Goal: Task Accomplishment & Management: Use online tool/utility

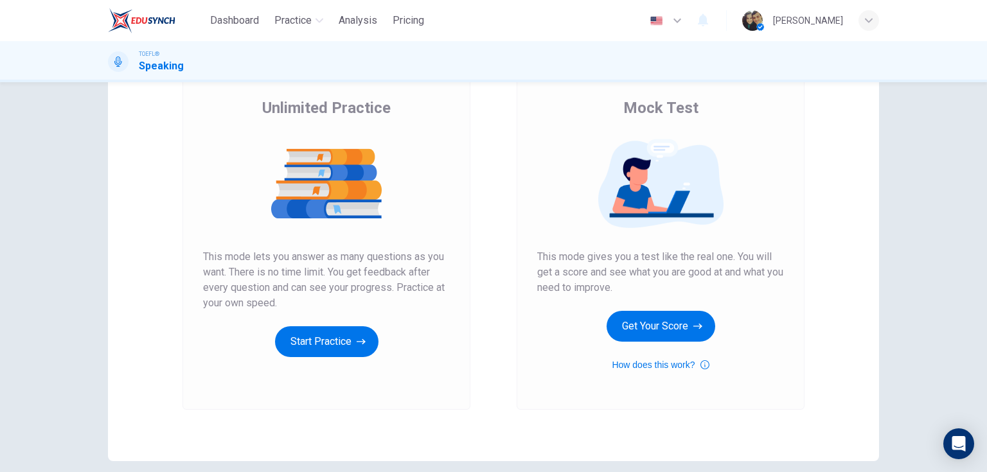
scroll to position [103, 0]
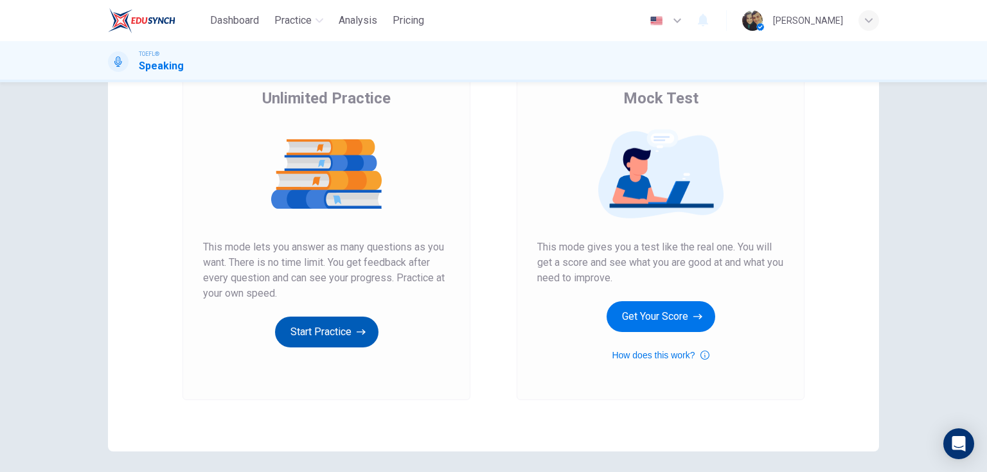
click at [335, 330] on button "Start Practice" at bounding box center [326, 332] width 103 height 31
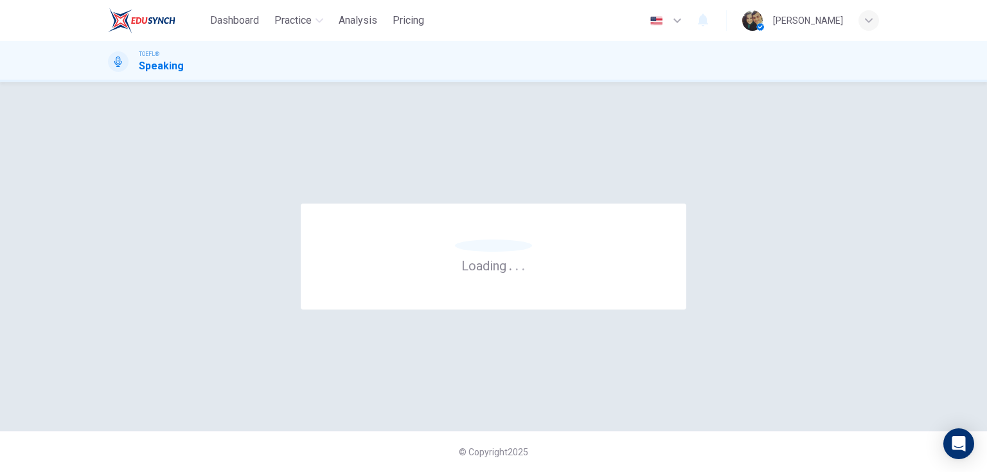
scroll to position [0, 0]
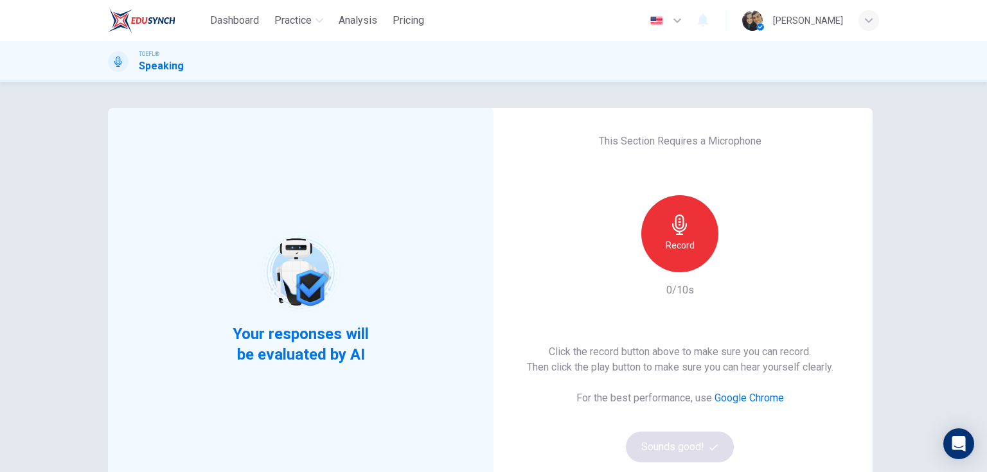
click at [695, 233] on div "Record" at bounding box center [679, 233] width 77 height 77
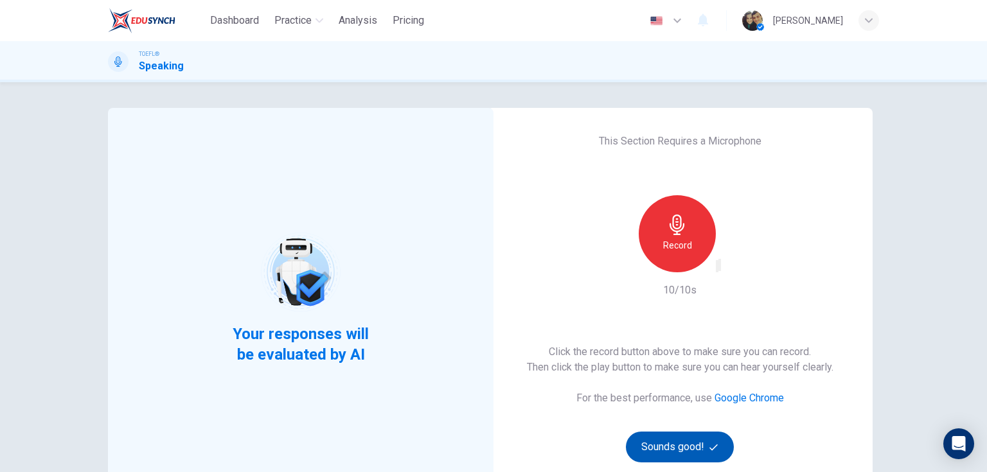
click at [705, 442] on button "Sounds good!" at bounding box center [680, 447] width 108 height 31
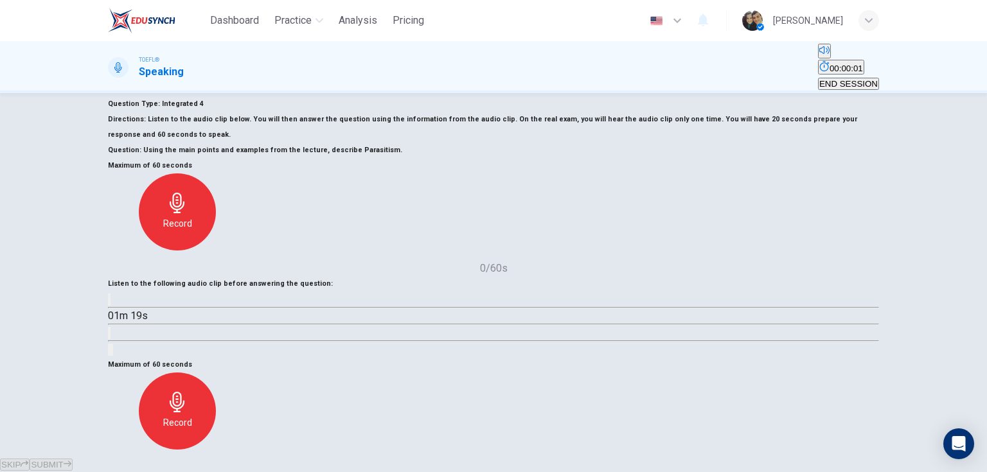
scroll to position [51, 0]
click at [109, 305] on icon "button" at bounding box center [109, 305] width 0 height 0
type input "0"
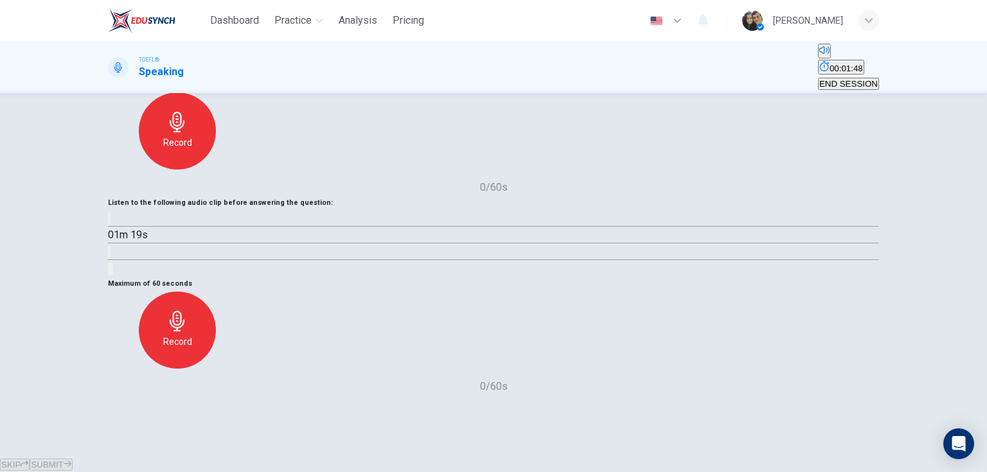
scroll to position [206, 0]
click at [216, 292] on div "Record" at bounding box center [177, 330] width 77 height 77
click at [216, 292] on div "Stop" at bounding box center [177, 330] width 77 height 77
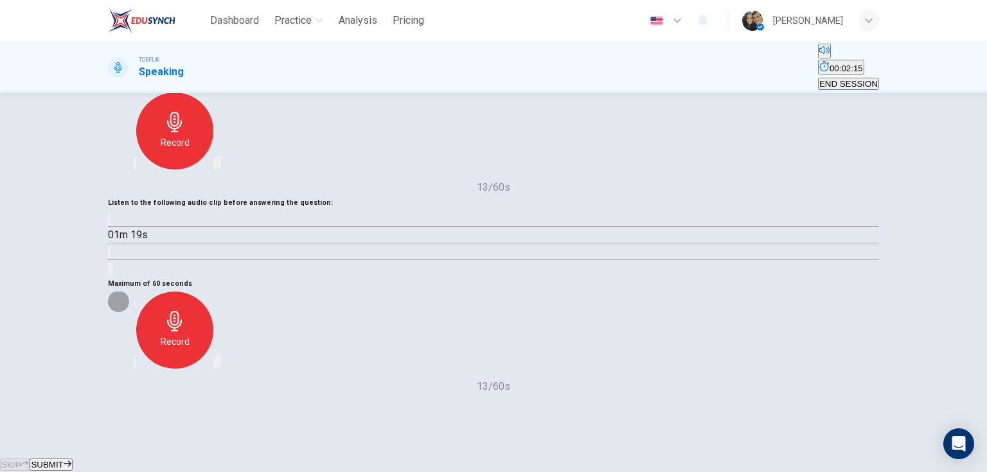
click at [148, 368] on icon "button" at bounding box center [142, 373] width 10 height 10
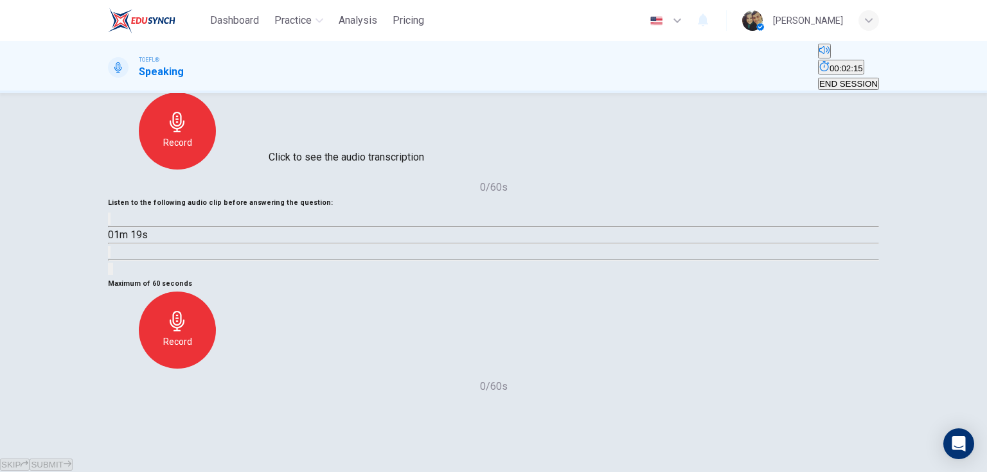
click at [123, 255] on icon "Click to see the audio transcription" at bounding box center [116, 262] width 14 height 15
click at [188, 311] on icon "button" at bounding box center [177, 321] width 21 height 21
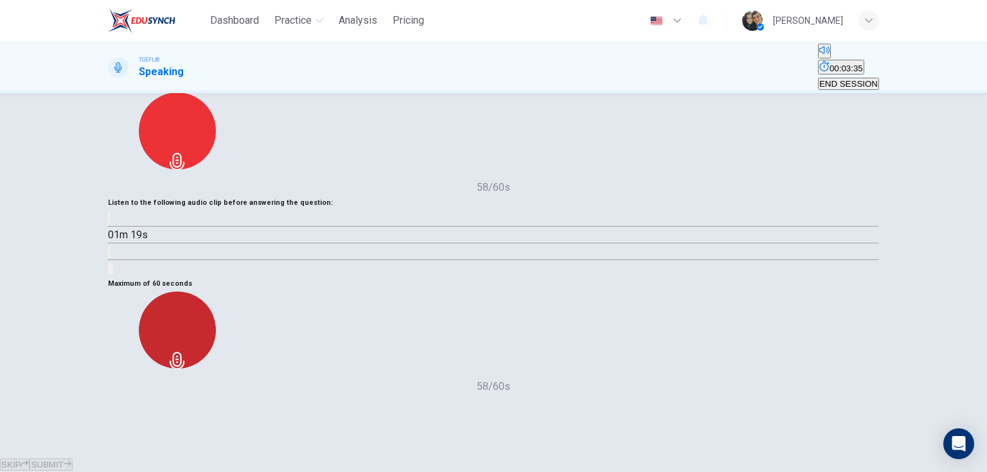
click at [216, 297] on div "Stop" at bounding box center [177, 330] width 77 height 77
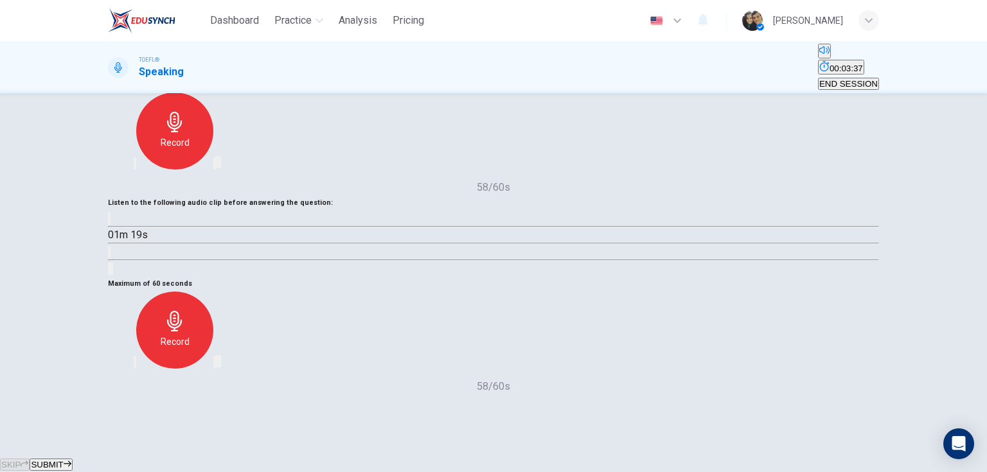
click at [72, 459] on button "SUBMIT" at bounding box center [51, 465] width 42 height 12
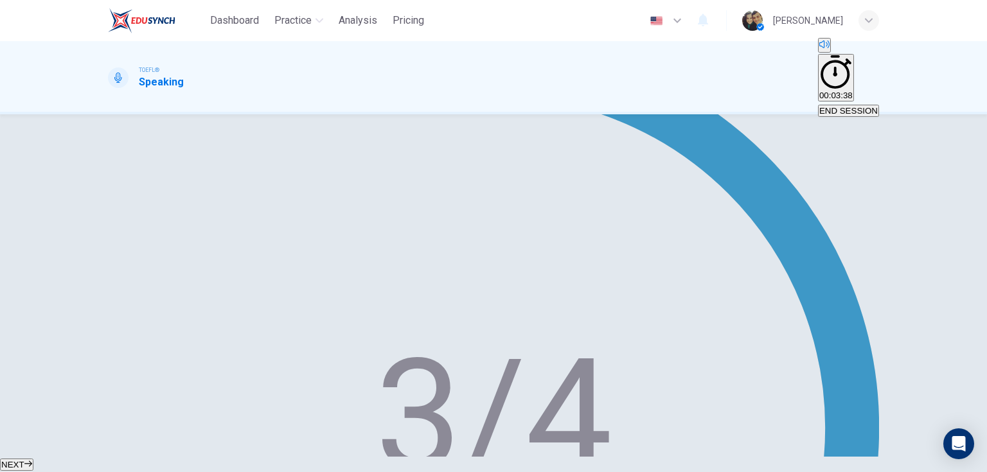
type input "0"
click at [24, 460] on span "NEXT" at bounding box center [12, 465] width 23 height 10
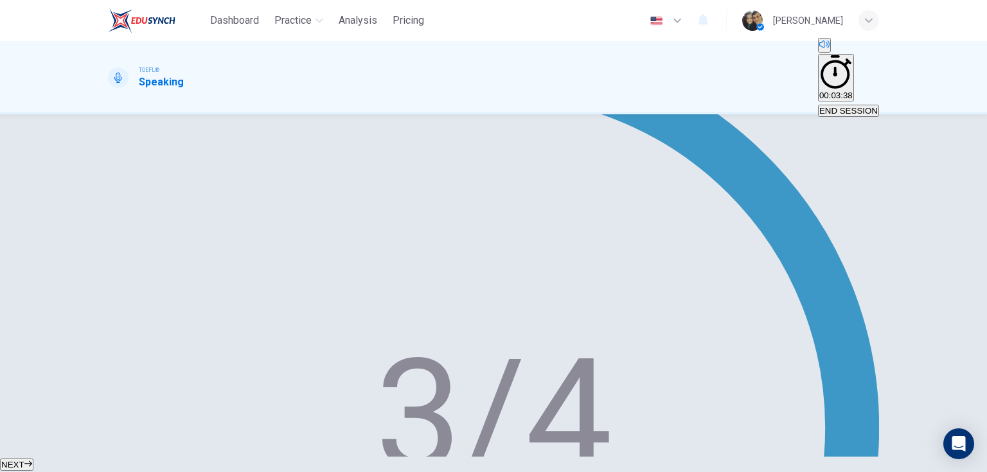
scroll to position [0, 0]
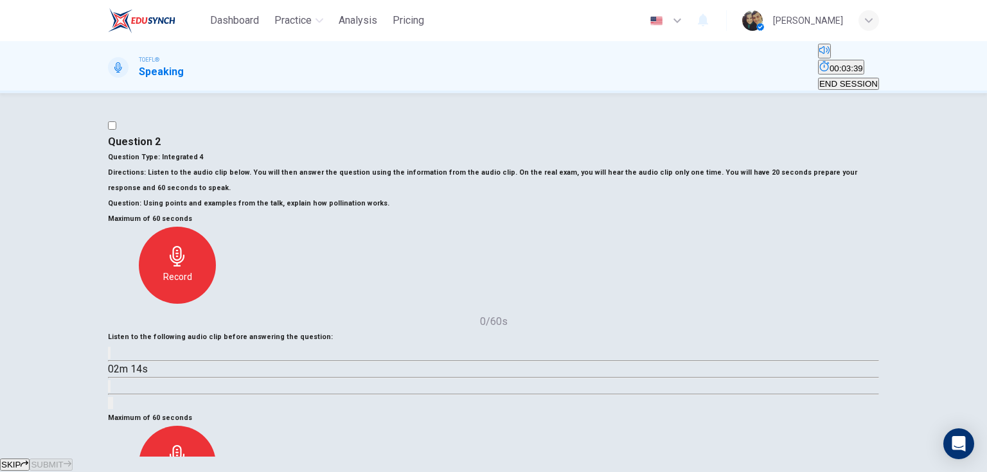
click at [124, 356] on icon "button" at bounding box center [116, 363] width 13 height 15
type input "0"
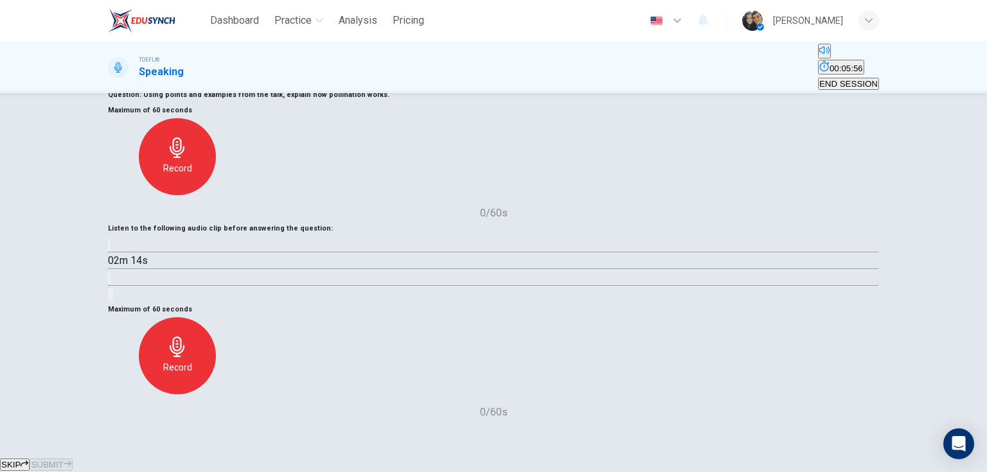
scroll to position [154, 0]
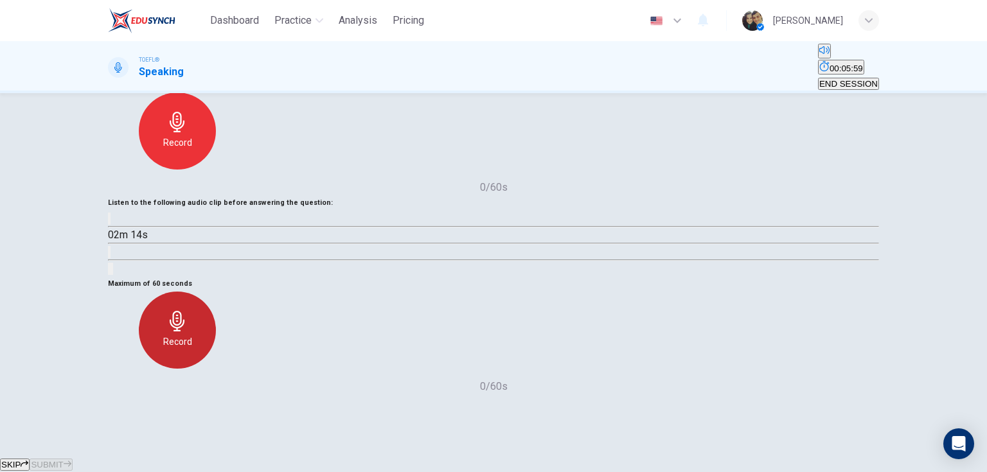
click at [216, 364] on div "Record" at bounding box center [177, 330] width 77 height 77
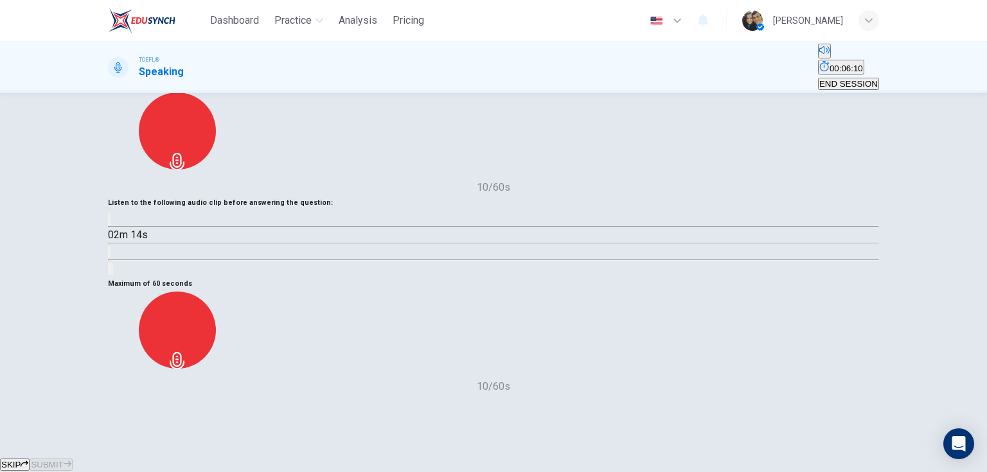
click at [216, 359] on div "Stop" at bounding box center [177, 330] width 77 height 77
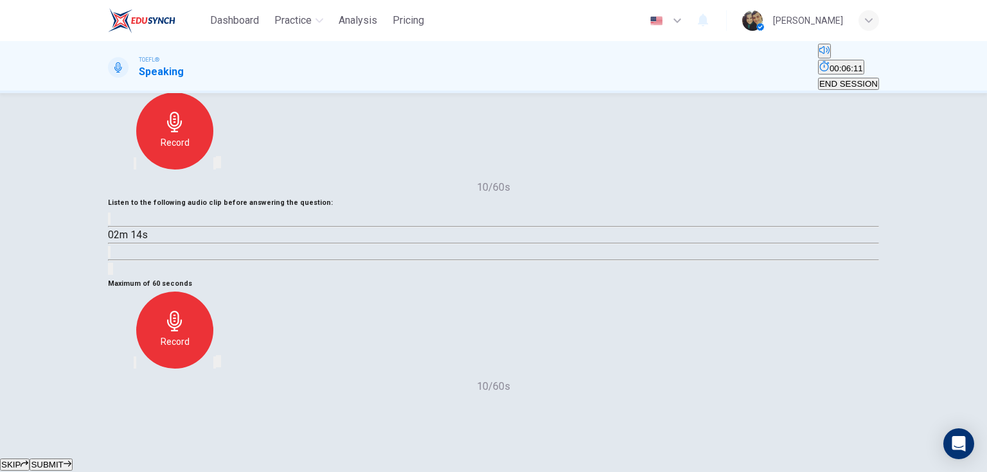
click at [135, 366] on icon "button" at bounding box center [135, 366] width 0 height 0
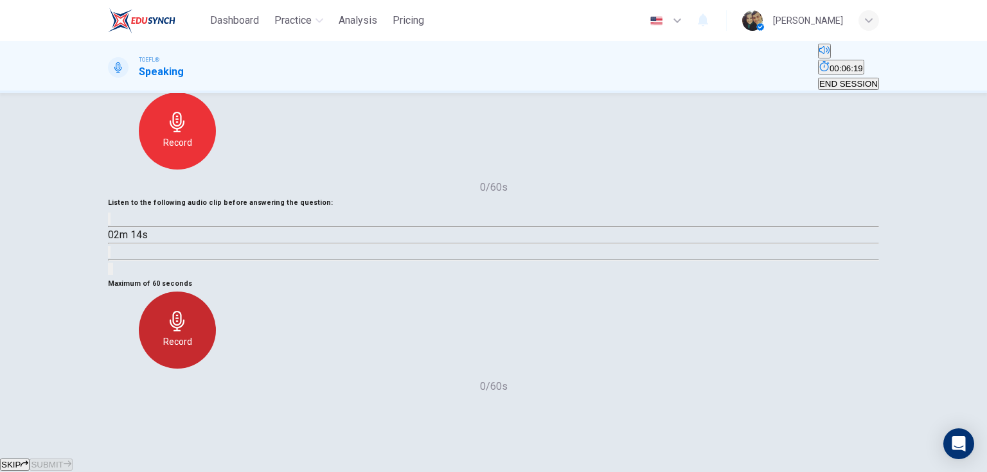
click at [192, 349] on h6 "Record" at bounding box center [177, 341] width 29 height 15
click at [187, 375] on h6 "Stop" at bounding box center [177, 382] width 19 height 15
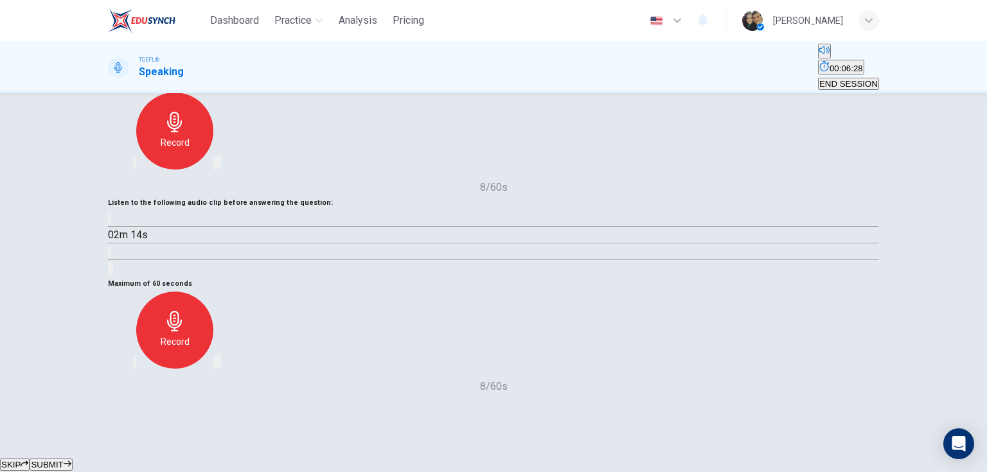
click at [135, 366] on icon "button" at bounding box center [135, 366] width 0 height 0
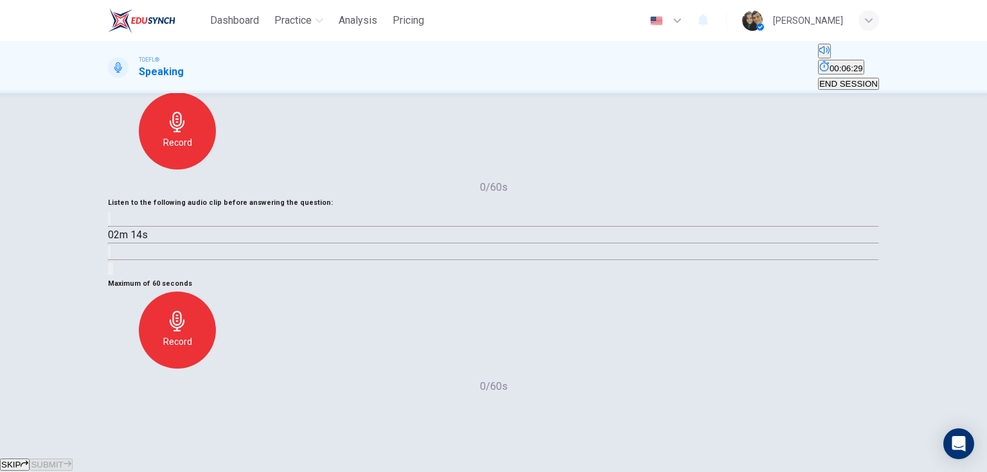
click at [192, 348] on h6 "Record" at bounding box center [177, 341] width 29 height 15
click at [187, 375] on h6 "Stop" at bounding box center [177, 382] width 19 height 15
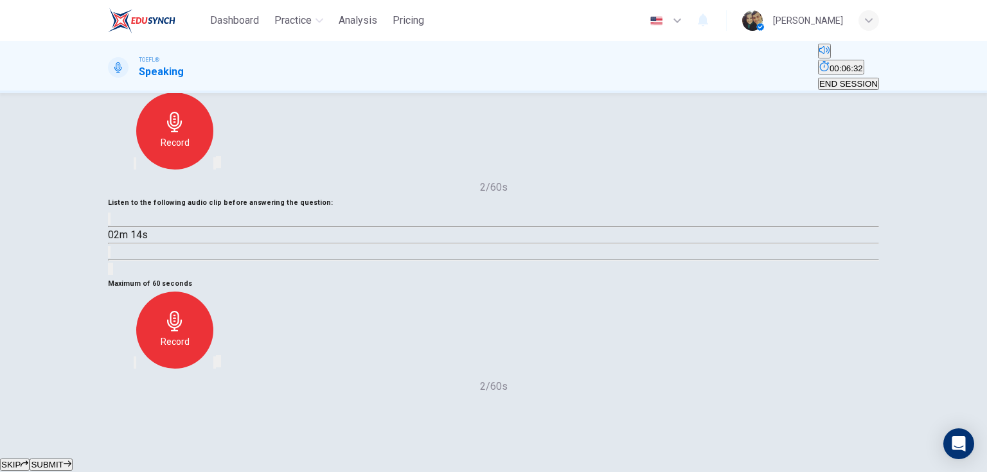
click at [135, 366] on icon "button" at bounding box center [135, 366] width 0 height 0
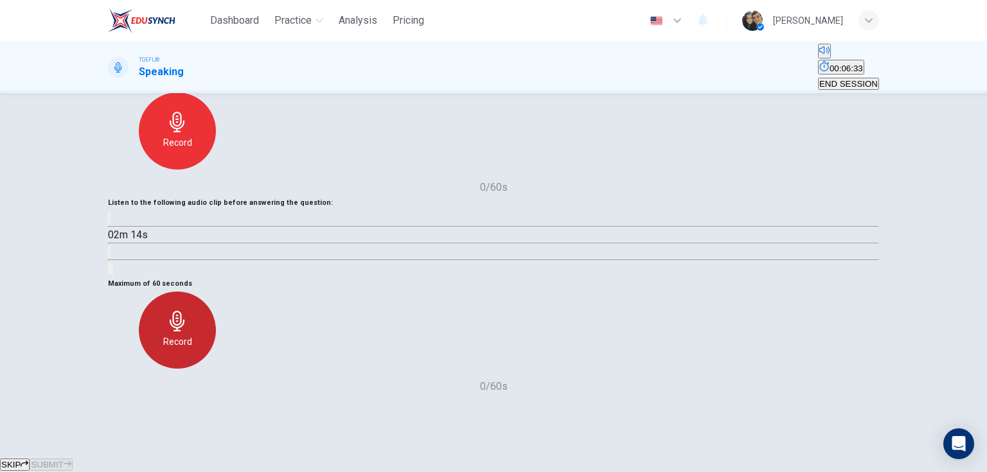
click at [216, 344] on div "Record" at bounding box center [177, 330] width 77 height 77
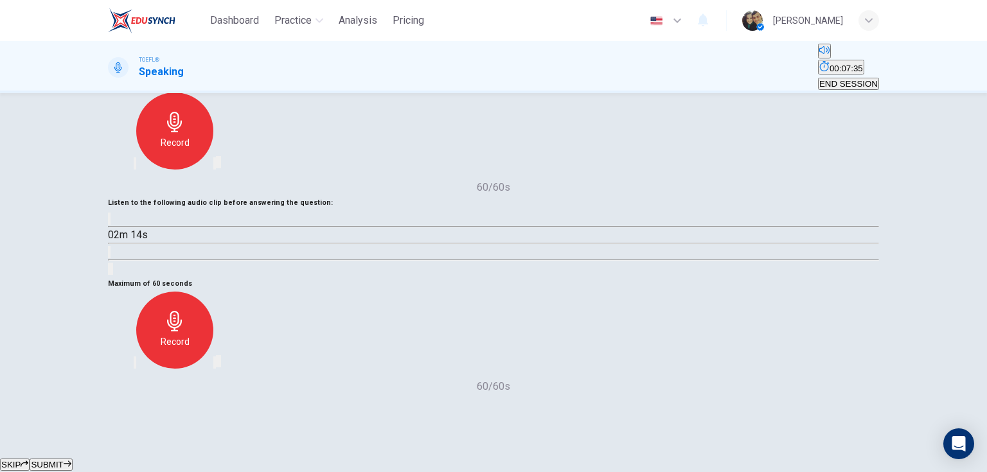
click at [63, 460] on span "SUBMIT" at bounding box center [47, 465] width 32 height 10
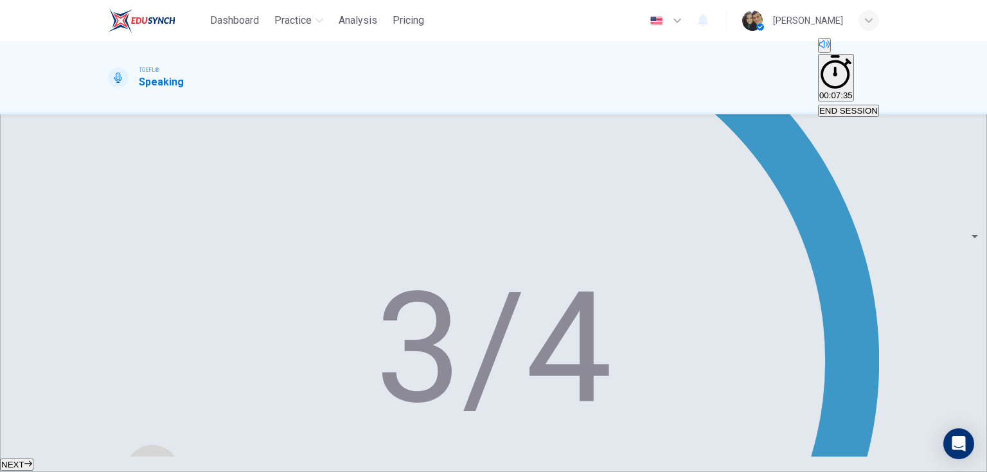
scroll to position [268, 0]
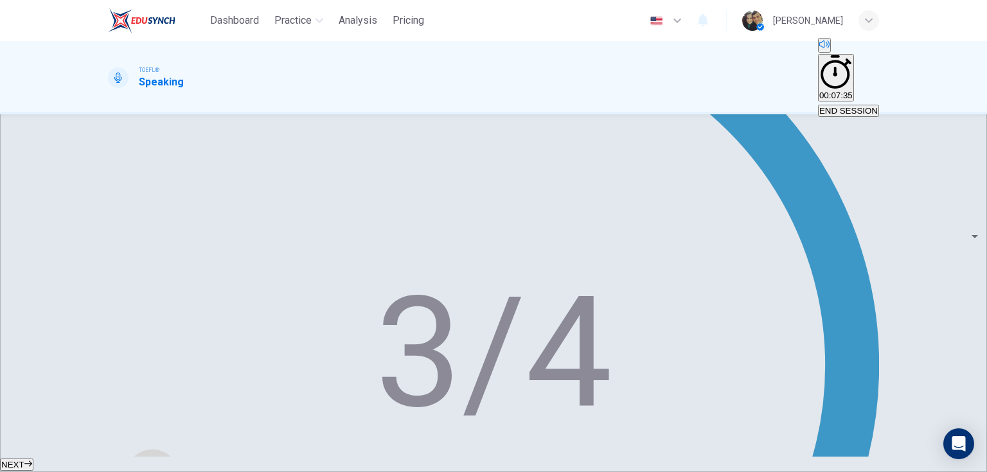
type input "13"
click at [24, 460] on span "NEXT" at bounding box center [12, 465] width 23 height 10
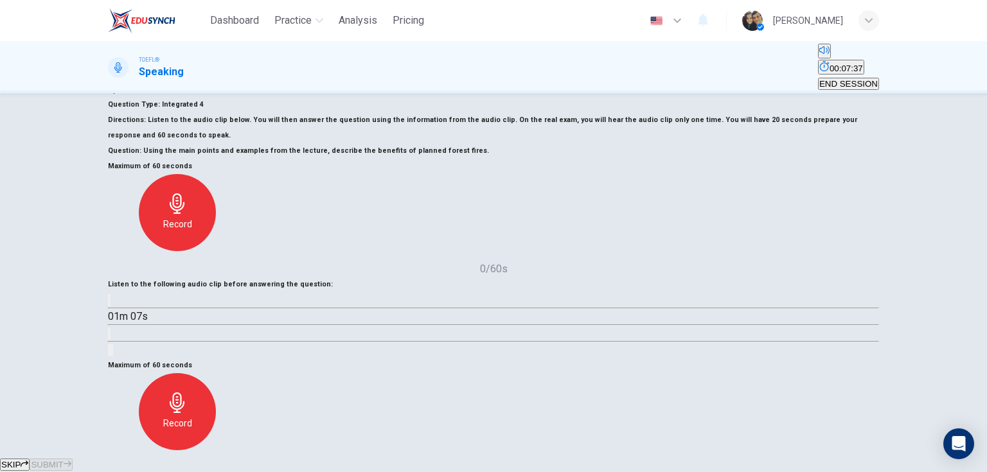
scroll to position [51, 0]
click at [110, 296] on button "button" at bounding box center [109, 302] width 3 height 12
type input "0"
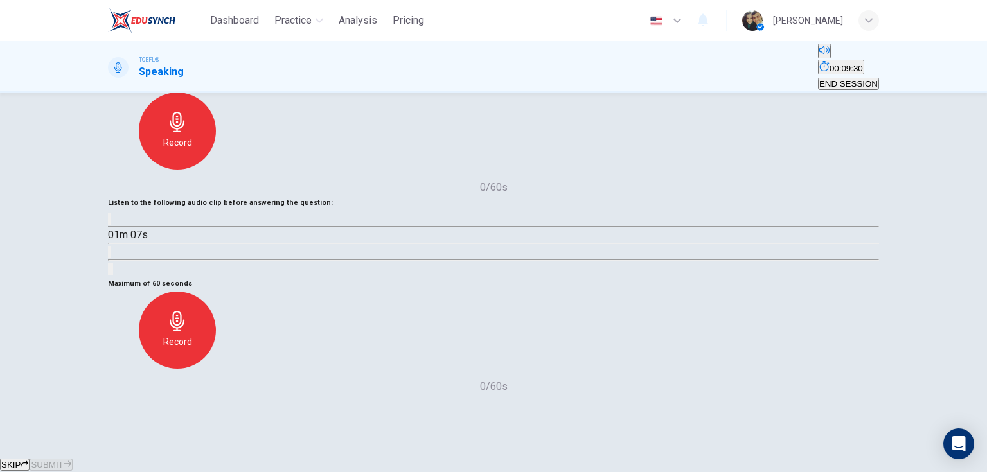
scroll to position [206, 0]
click at [216, 292] on div "Record" at bounding box center [177, 330] width 77 height 77
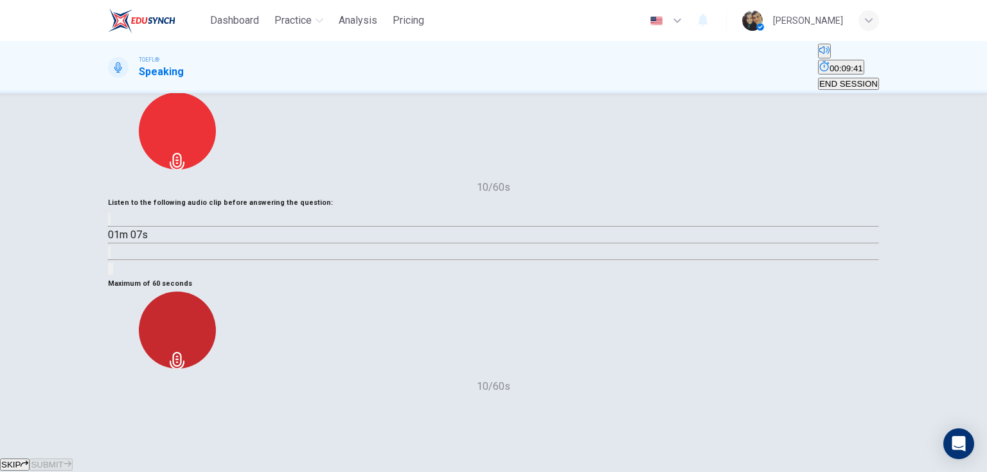
click at [216, 292] on div "Stop" at bounding box center [177, 330] width 77 height 77
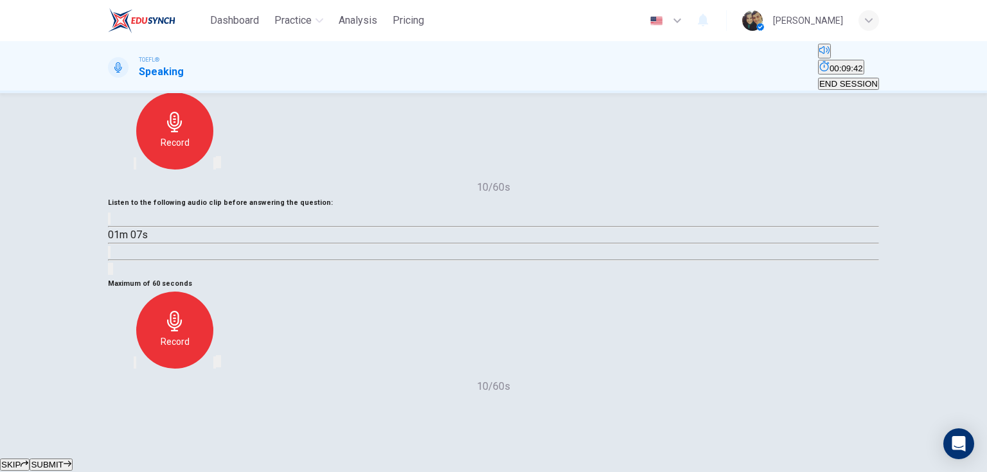
click at [148, 368] on icon "button" at bounding box center [142, 373] width 10 height 10
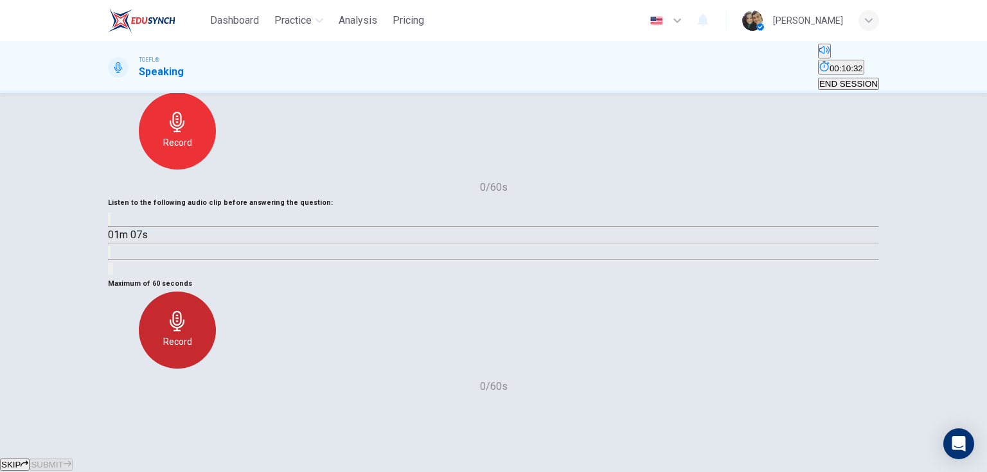
click at [216, 294] on div "Record" at bounding box center [177, 330] width 77 height 77
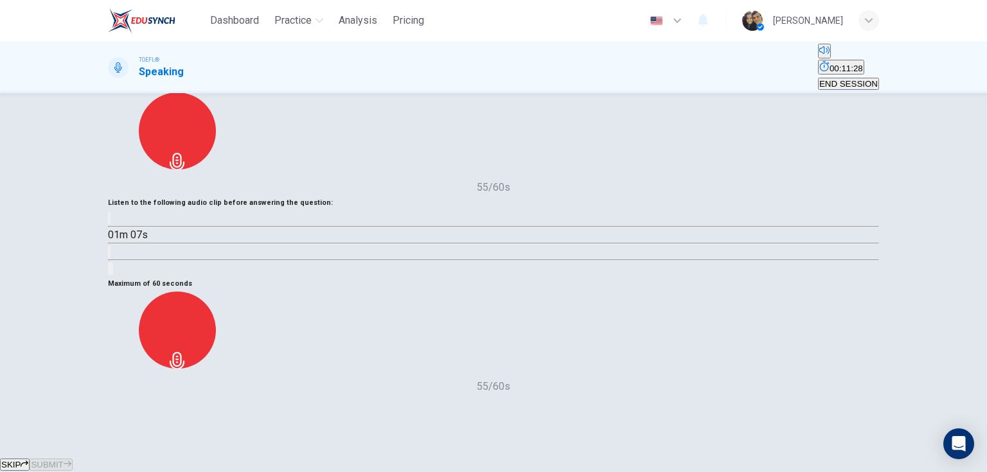
click at [247, 292] on div "Stop" at bounding box center [177, 330] width 139 height 77
click at [216, 292] on div "Stop" at bounding box center [177, 330] width 77 height 77
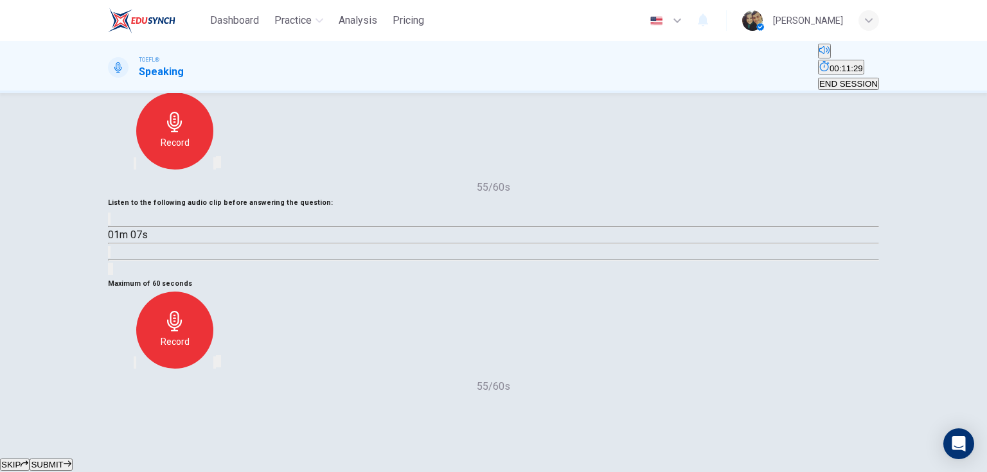
click at [63, 460] on span "SUBMIT" at bounding box center [47, 465] width 32 height 10
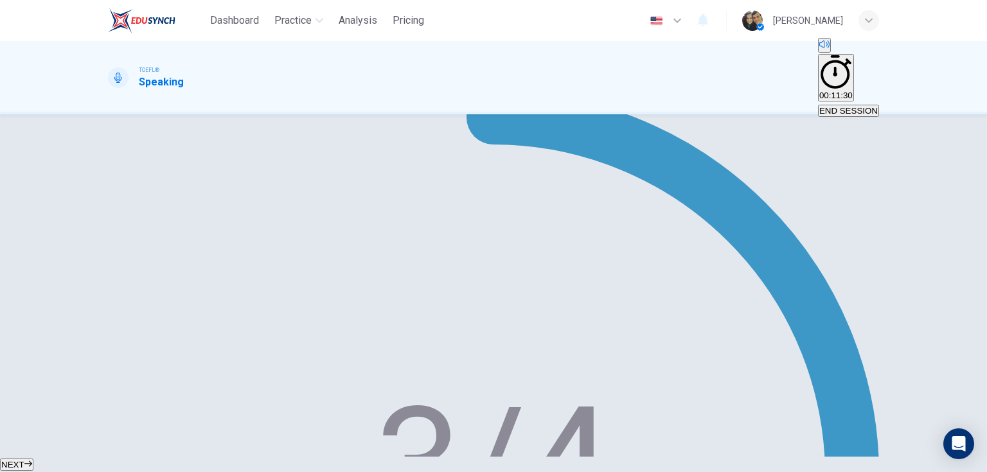
scroll to position [154, 0]
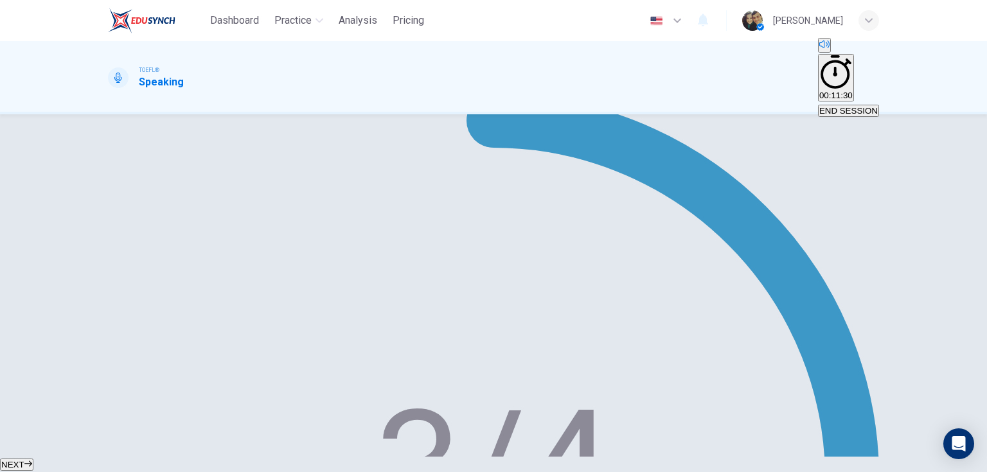
type input "36"
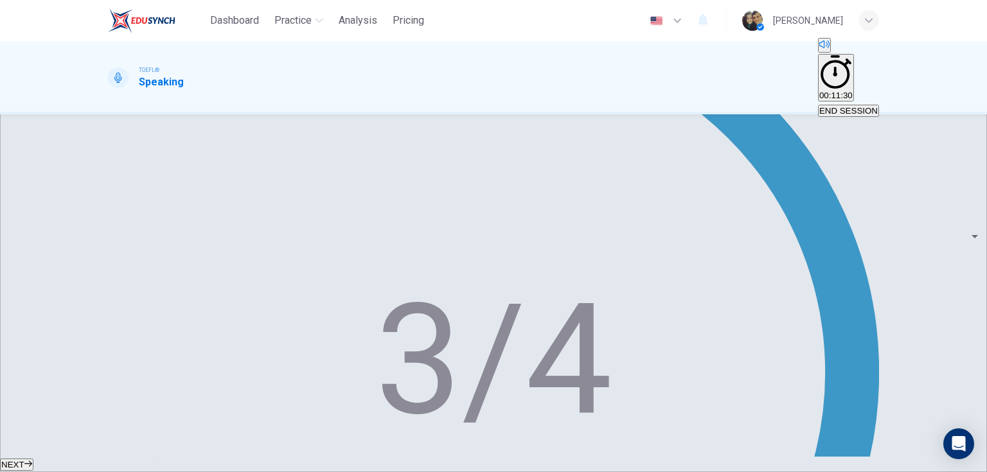
scroll to position [257, 0]
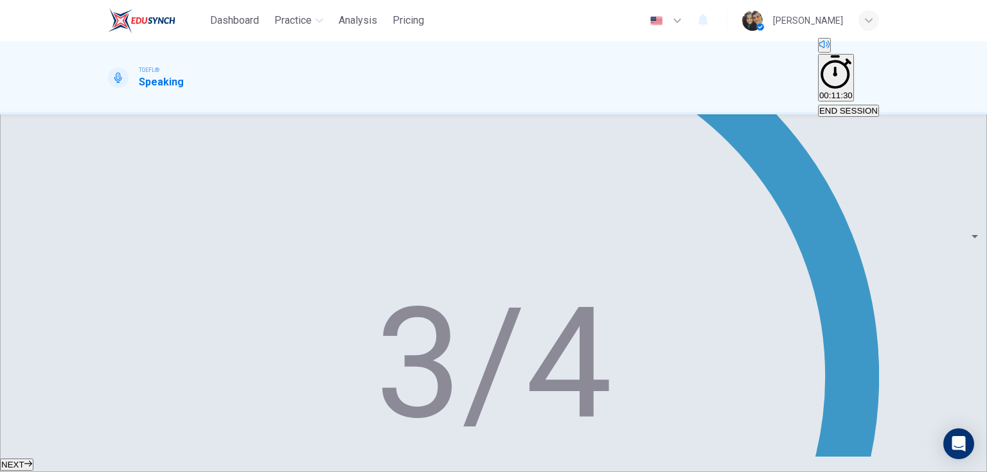
type input "4"
type input "63"
type input "6"
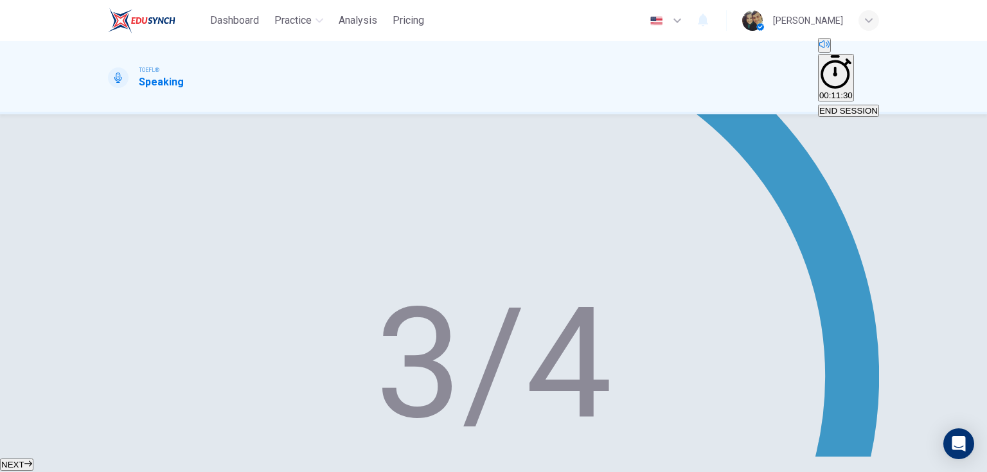
type input "63"
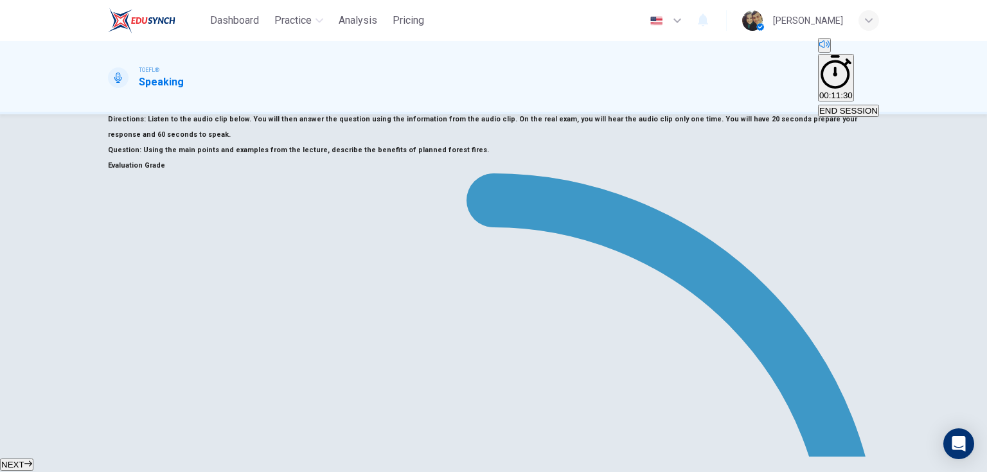
scroll to position [0, 0]
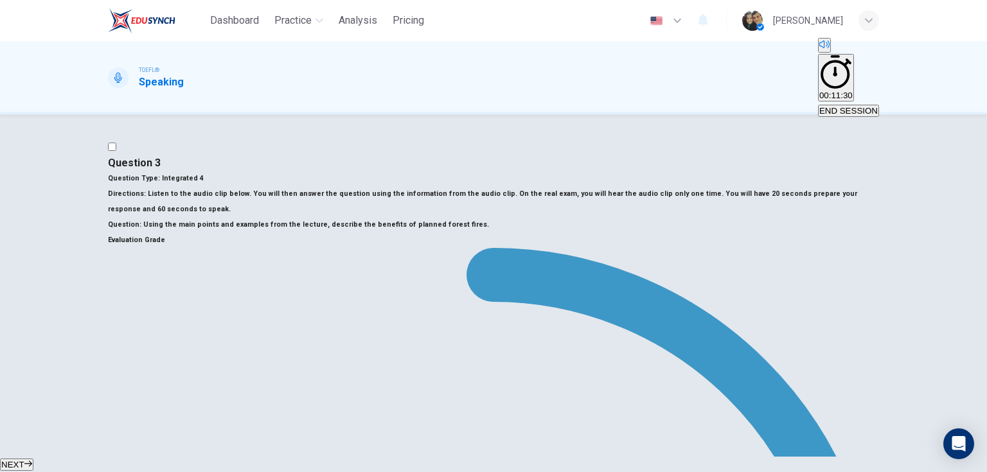
drag, startPoint x: 184, startPoint y: 344, endPoint x: 130, endPoint y: 344, distance: 54.0
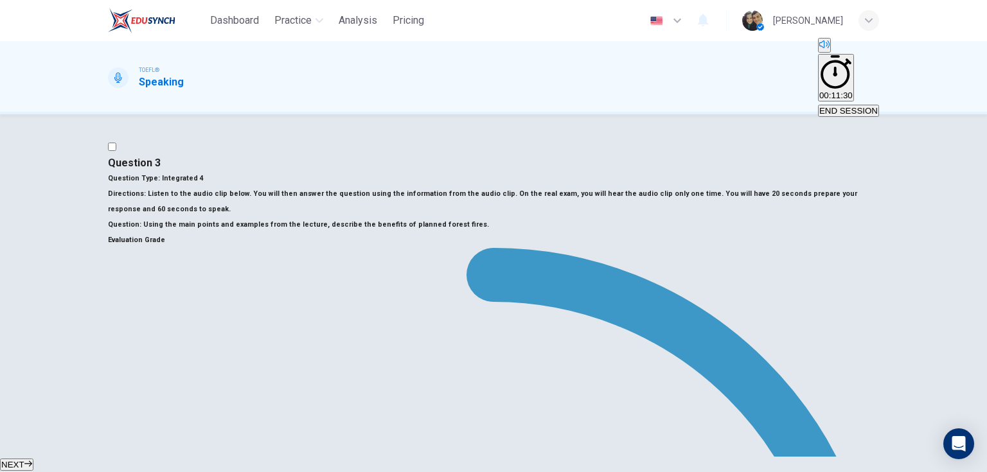
type input "0"
drag, startPoint x: 172, startPoint y: 342, endPoint x: 154, endPoint y: 349, distance: 19.3
click at [33, 459] on button "NEXT" at bounding box center [16, 465] width 33 height 12
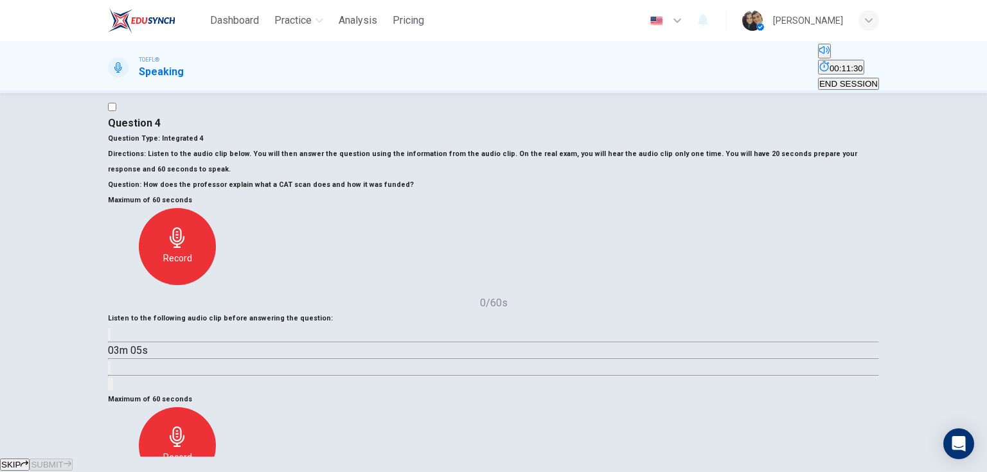
scroll to position [51, 0]
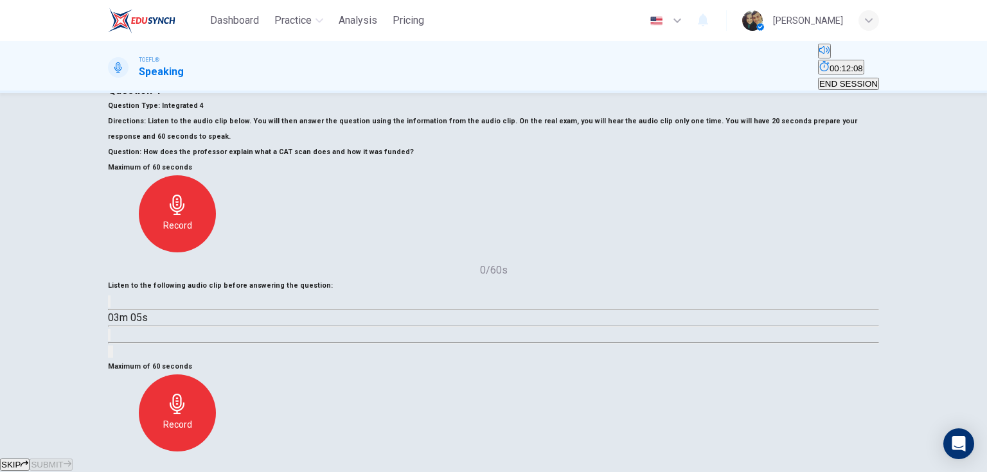
click at [109, 305] on icon "button" at bounding box center [109, 305] width 0 height 0
click at [108, 310] on span at bounding box center [108, 310] width 0 height 0
click at [124, 305] on icon "button" at bounding box center [116, 312] width 13 height 15
click at [110, 299] on button "button" at bounding box center [109, 302] width 3 height 12
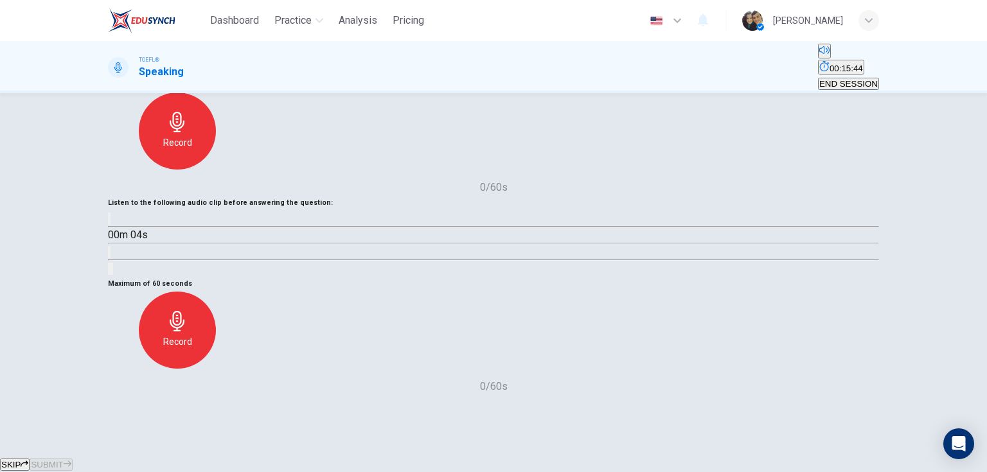
scroll to position [257, 0]
click at [184, 311] on icon "button" at bounding box center [177, 321] width 15 height 21
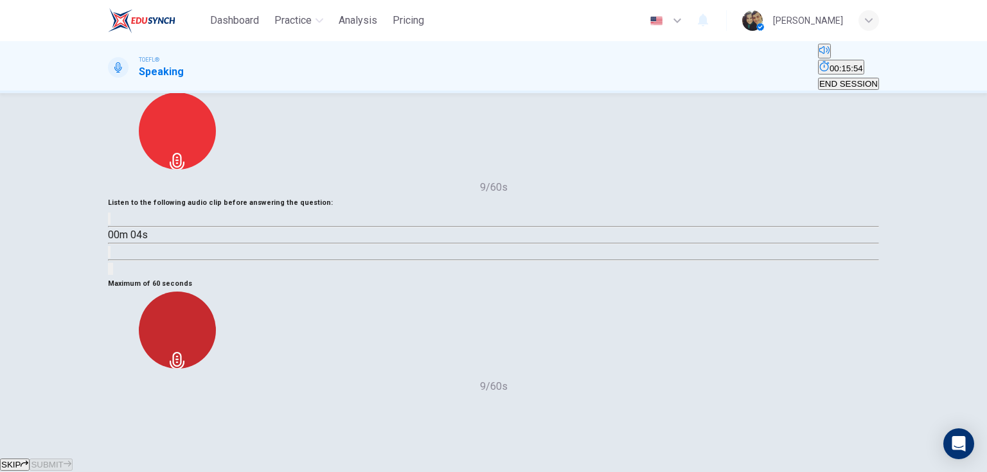
click at [188, 352] on icon "button" at bounding box center [177, 362] width 21 height 21
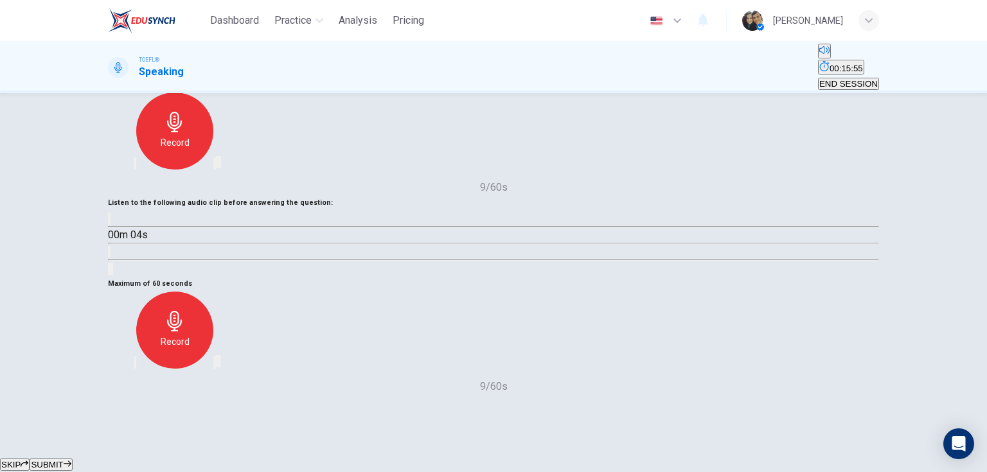
click at [135, 358] on div "button" at bounding box center [135, 363] width 0 height 10
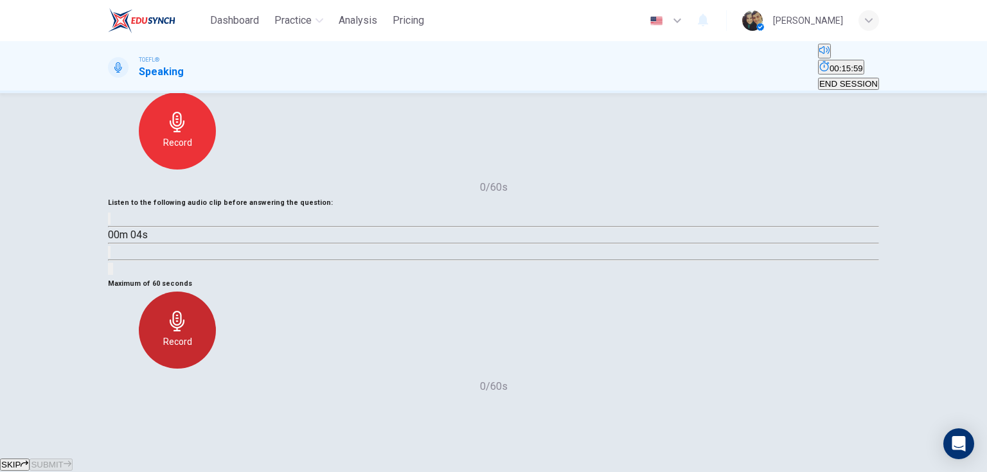
click at [192, 334] on h6 "Record" at bounding box center [177, 341] width 29 height 15
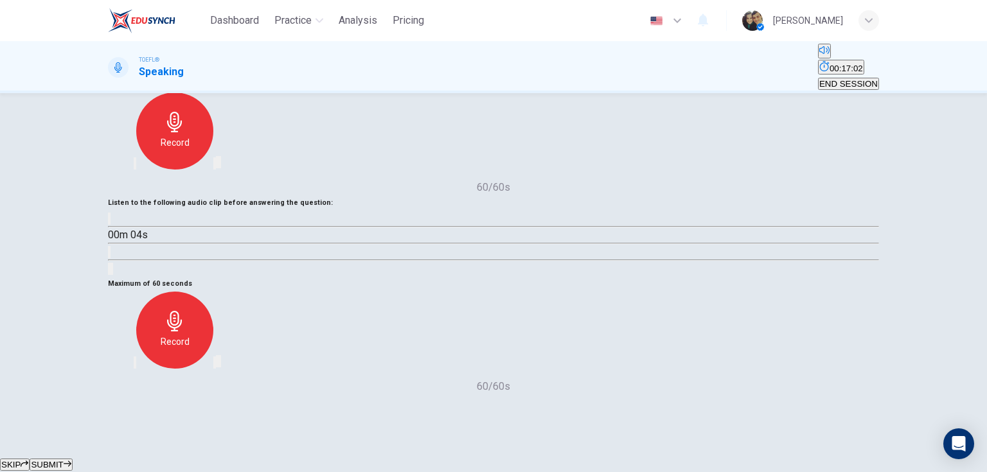
click at [148, 368] on icon "button" at bounding box center [142, 373] width 10 height 10
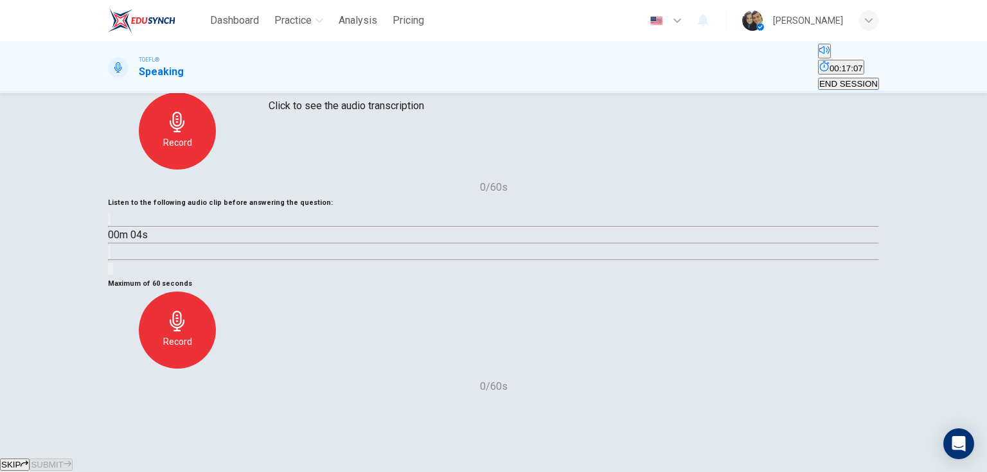
click at [110, 246] on button "Click to see the audio transcription" at bounding box center [109, 252] width 3 height 12
click at [192, 334] on h6 "Record" at bounding box center [177, 341] width 29 height 15
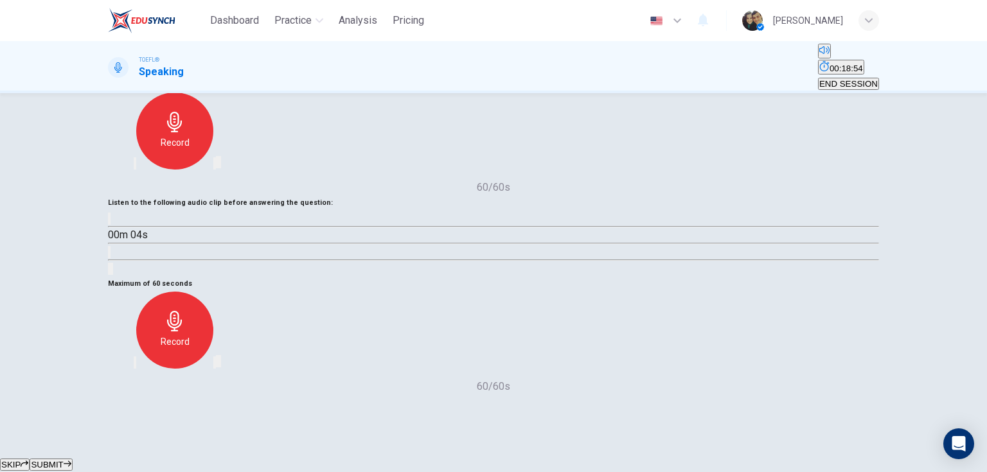
click at [72, 459] on button "SUBMIT" at bounding box center [51, 465] width 42 height 12
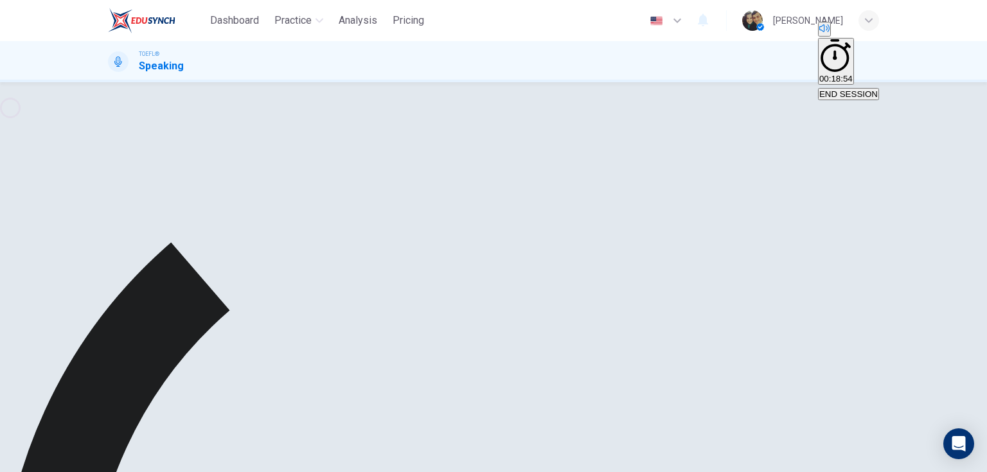
type input "0"
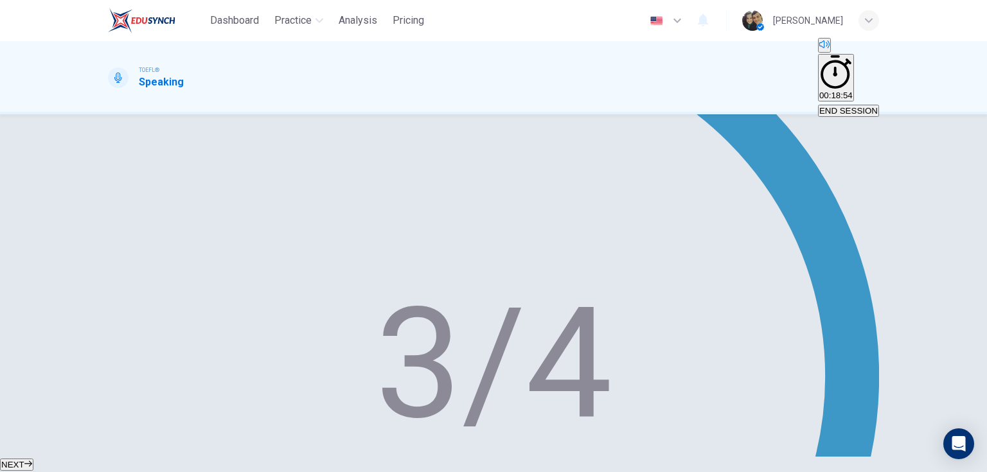
type input "60"
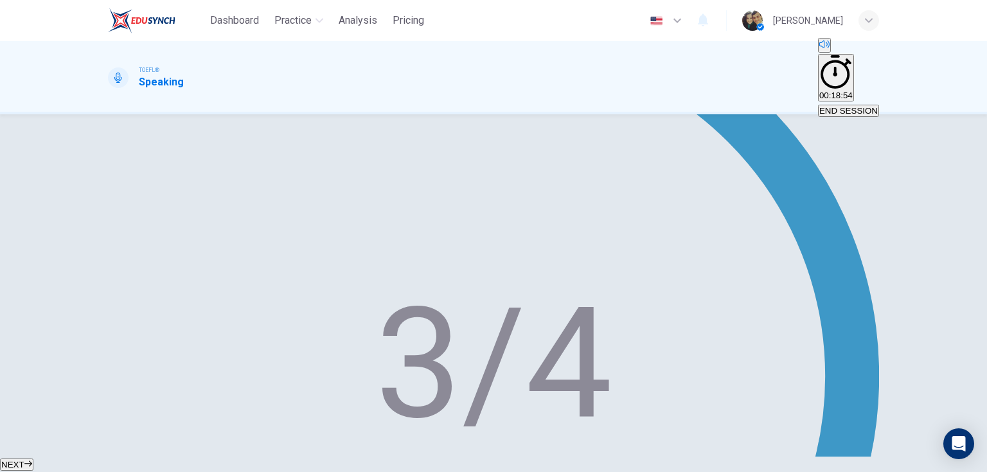
click at [33, 459] on button "NEXT" at bounding box center [16, 465] width 33 height 12
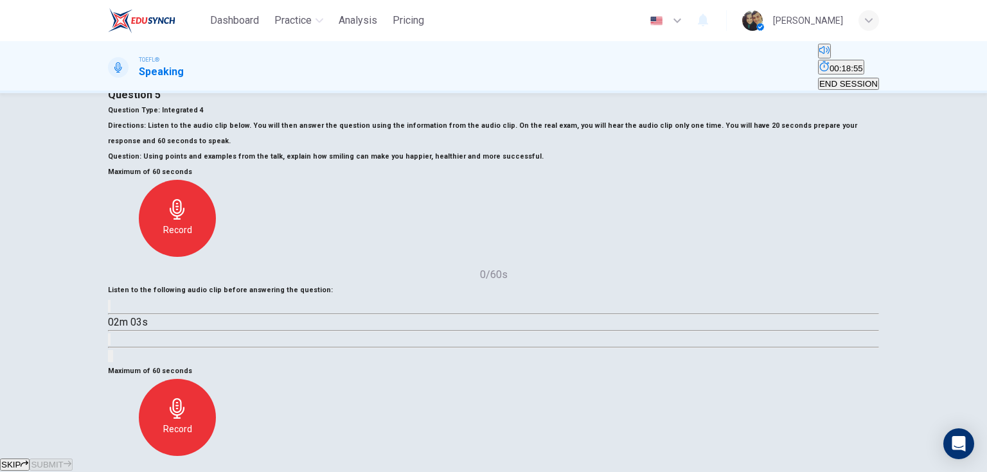
scroll to position [51, 0]
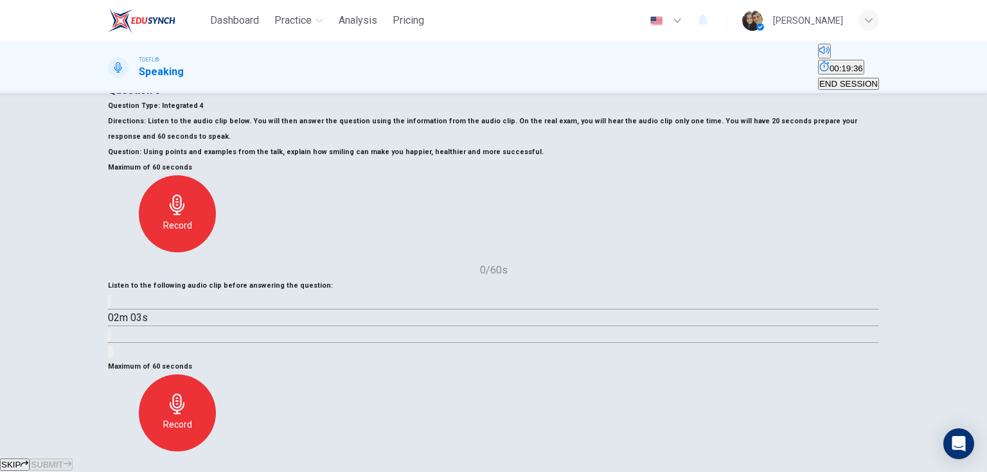
click at [109, 305] on icon "button" at bounding box center [109, 305] width 0 height 0
type input "0"
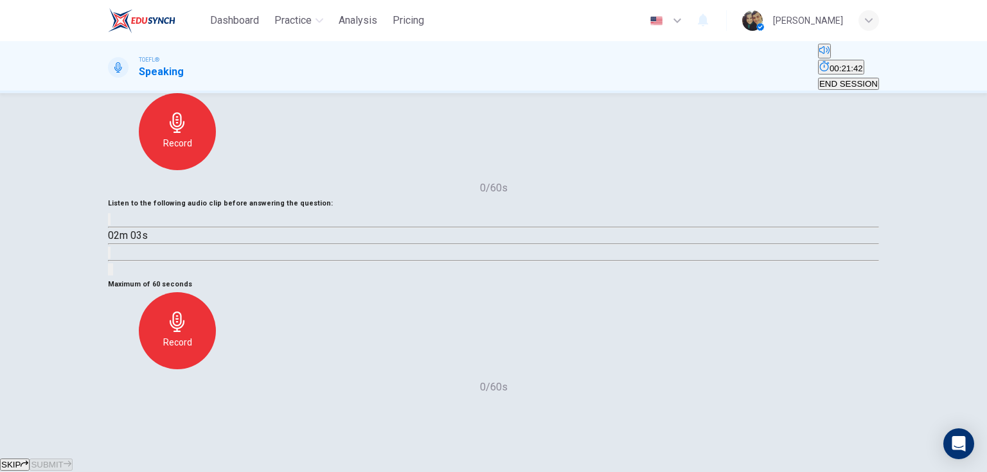
scroll to position [154, 0]
click at [188, 331] on icon "button" at bounding box center [177, 321] width 21 height 21
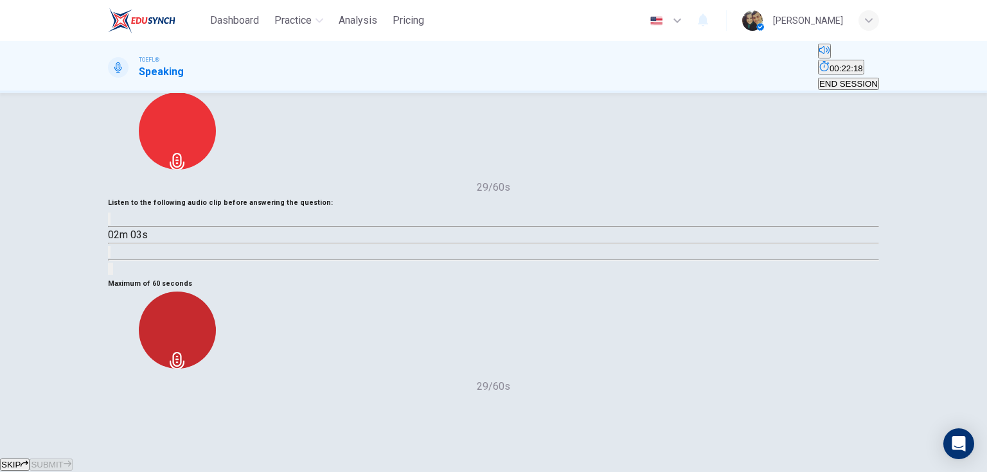
click at [216, 344] on div "Stop" at bounding box center [177, 330] width 77 height 77
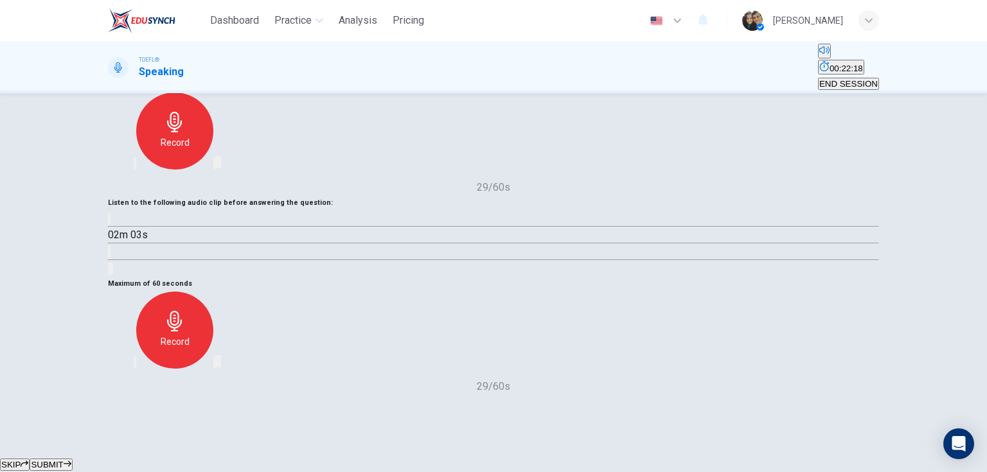
click at [135, 366] on icon "button" at bounding box center [135, 366] width 0 height 0
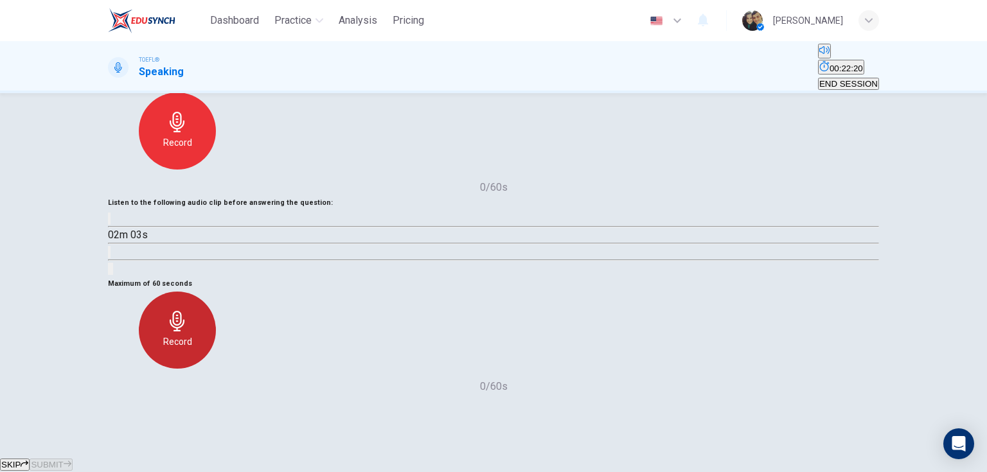
click at [188, 331] on icon "button" at bounding box center [177, 321] width 21 height 21
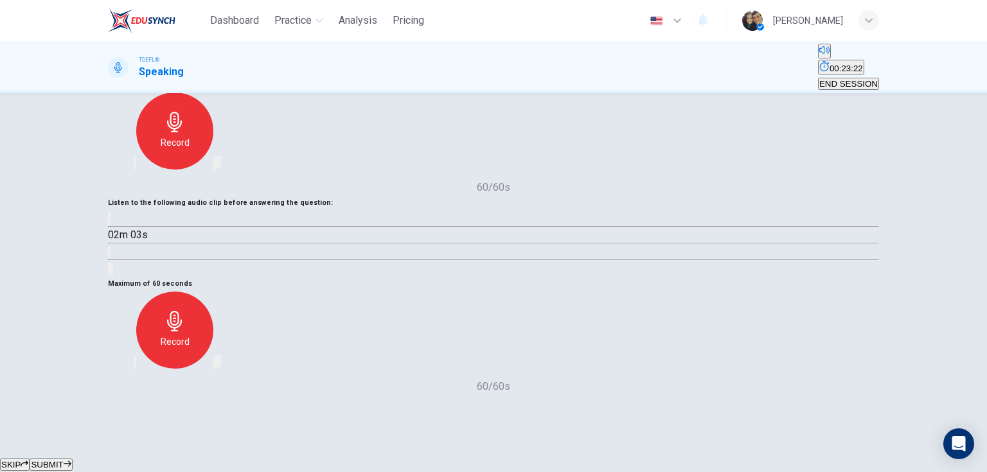
click at [63, 460] on span "SUBMIT" at bounding box center [47, 465] width 32 height 10
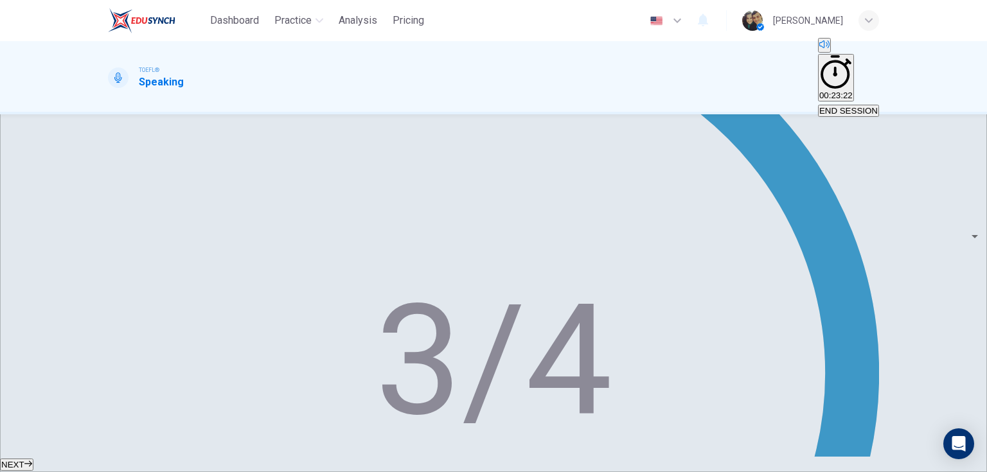
scroll to position [257, 0]
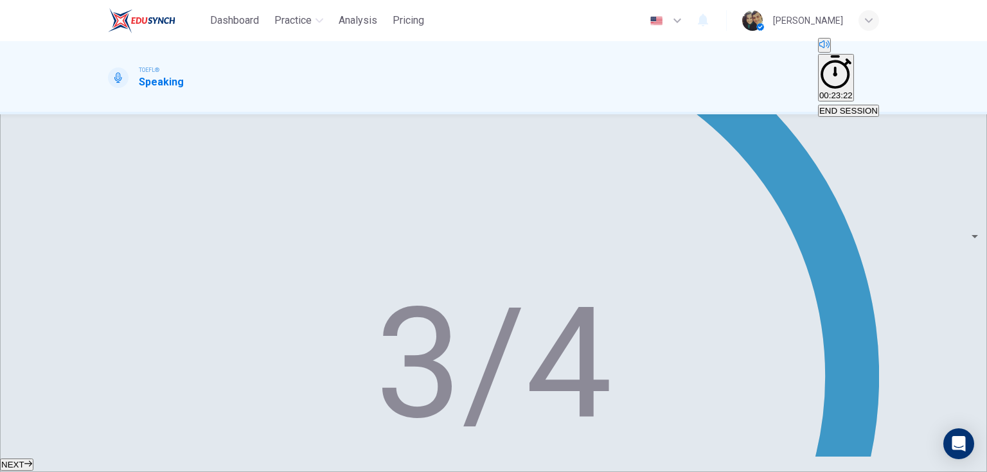
drag, startPoint x: 712, startPoint y: 279, endPoint x: 846, endPoint y: 281, distance: 134.3
drag, startPoint x: 556, startPoint y: 292, endPoint x: 598, endPoint y: 291, distance: 42.4
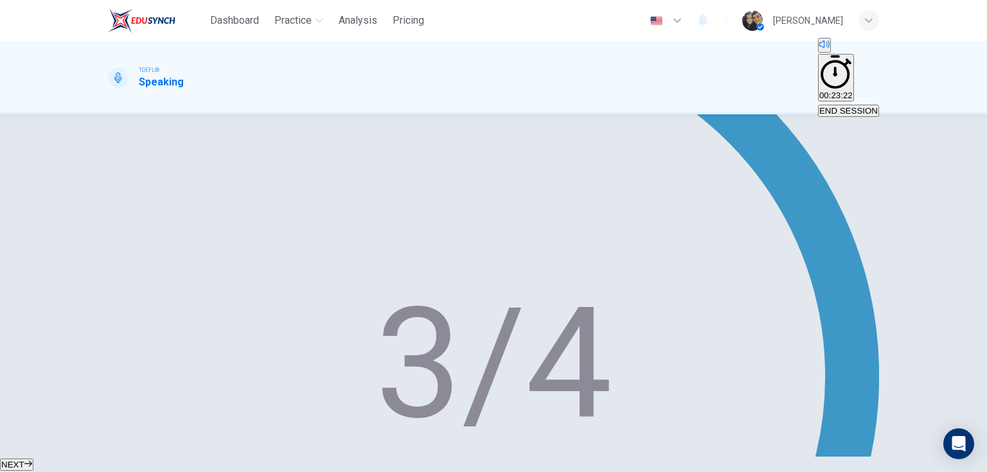
type input "0"
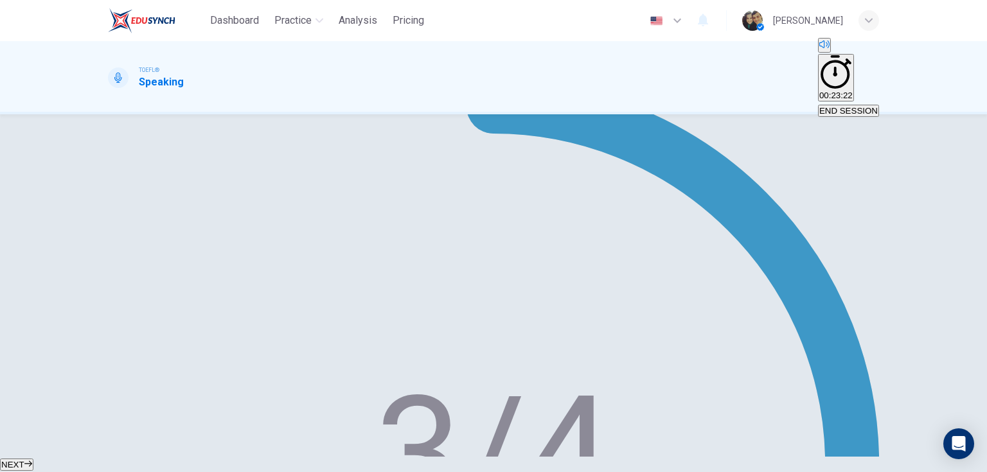
scroll to position [154, 0]
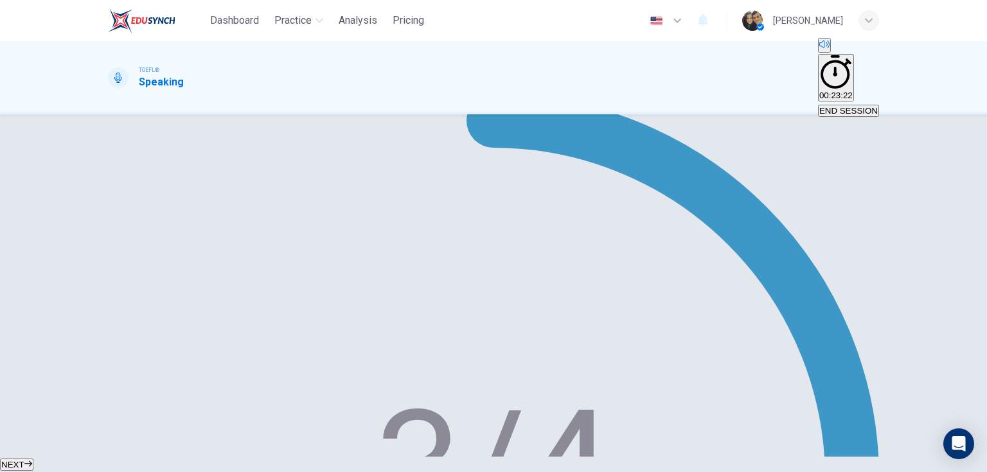
click at [168, 21] on img at bounding box center [141, 21] width 67 height 26
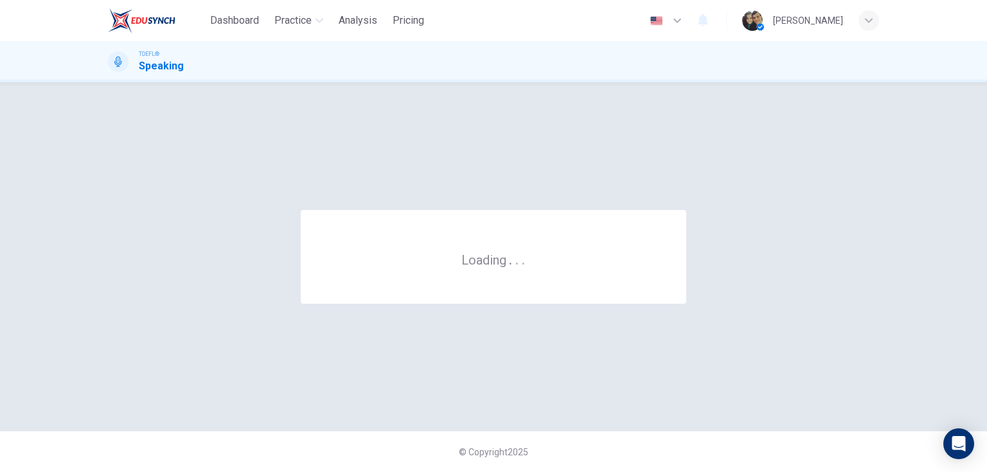
scroll to position [0, 0]
